Goal: Submit feedback/report problem

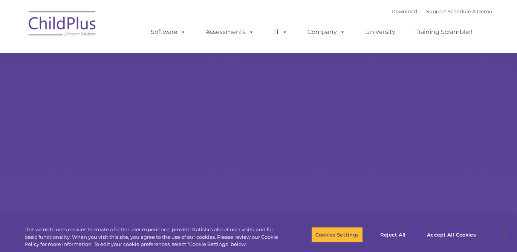
select select "MEDIUM"
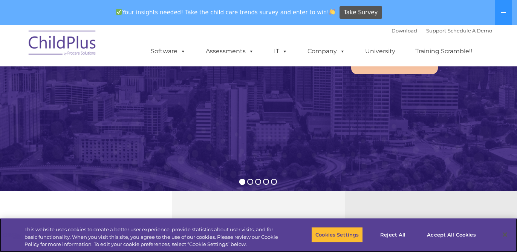
scroll to position [125, 0]
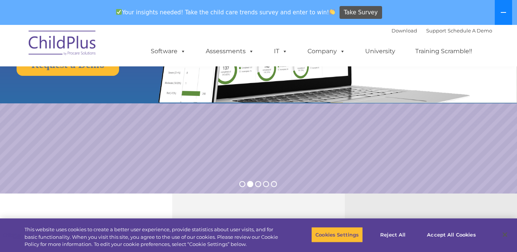
click at [502, 18] on button at bounding box center [503, 12] width 17 height 25
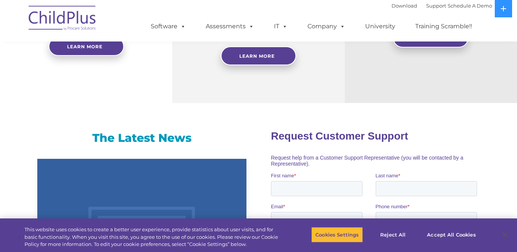
scroll to position [406, 0]
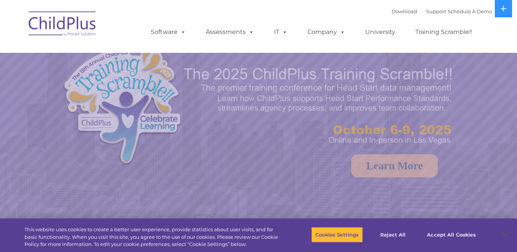
select select "MEDIUM"
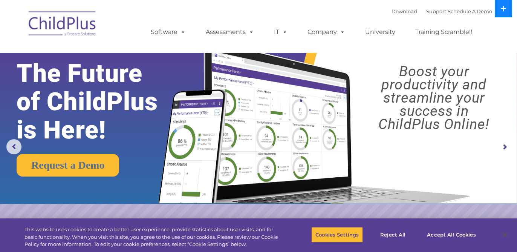
click at [500, 9] on icon at bounding box center [503, 9] width 6 height 6
